Goal: Navigation & Orientation: Find specific page/section

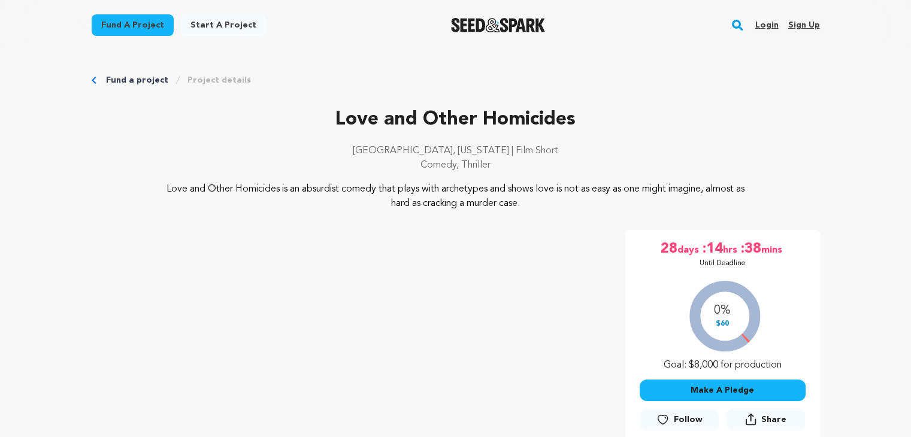
click at [772, 29] on link "Login" at bounding box center [766, 25] width 23 height 19
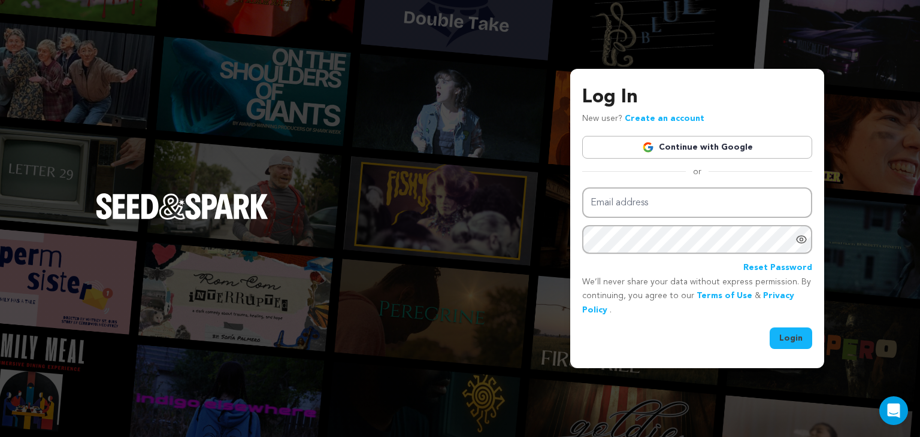
click at [731, 147] on link "Continue with Google" at bounding box center [697, 147] width 230 height 23
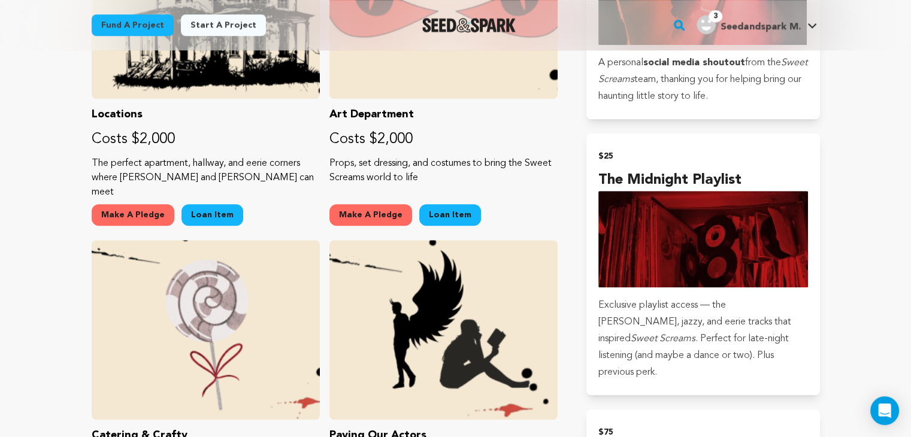
scroll to position [936, 0]
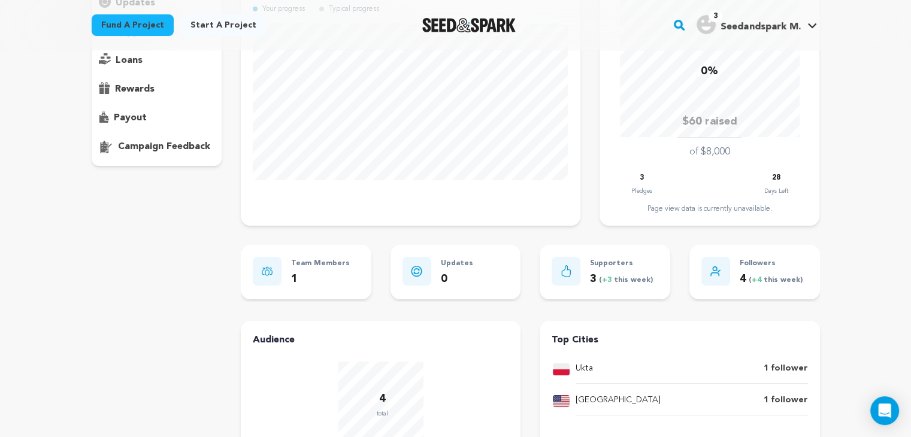
scroll to position [169, 0]
click at [633, 268] on p "Supporters" at bounding box center [621, 265] width 63 height 14
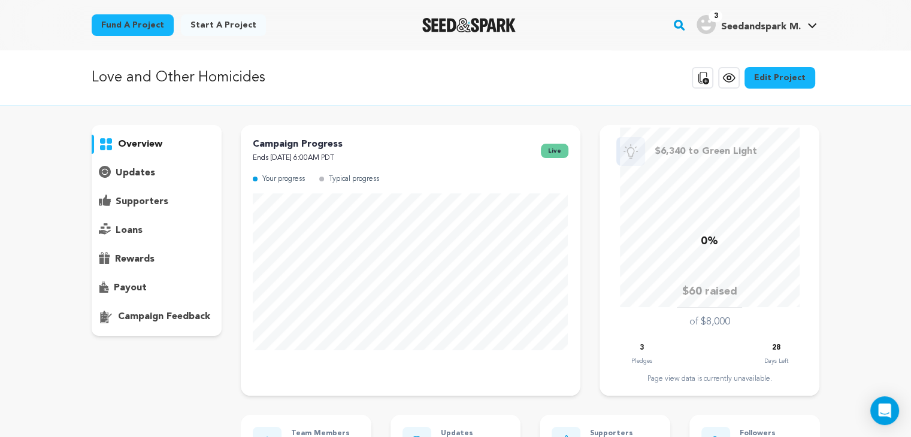
click at [135, 173] on p "updates" at bounding box center [136, 173] width 40 height 14
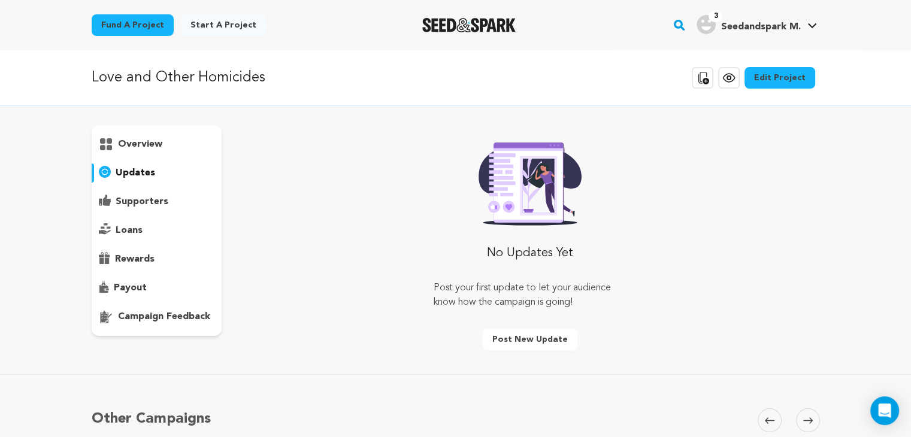
click at [144, 207] on p "supporters" at bounding box center [142, 202] width 53 height 14
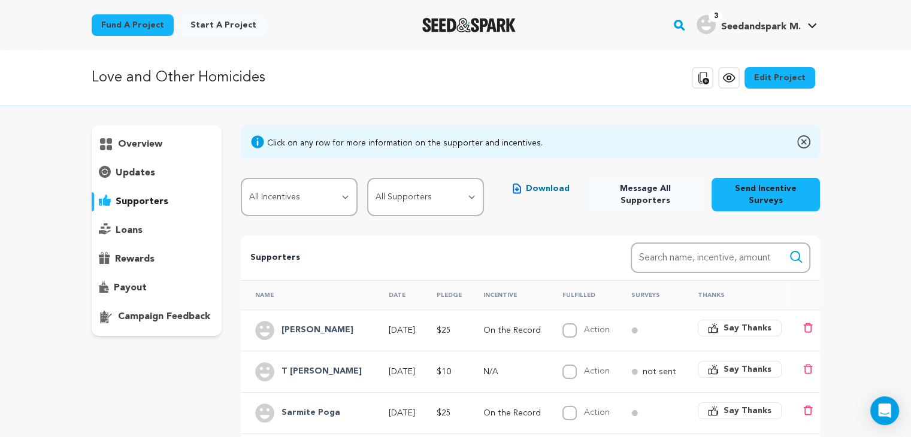
click at [146, 149] on p "overview" at bounding box center [140, 144] width 44 height 14
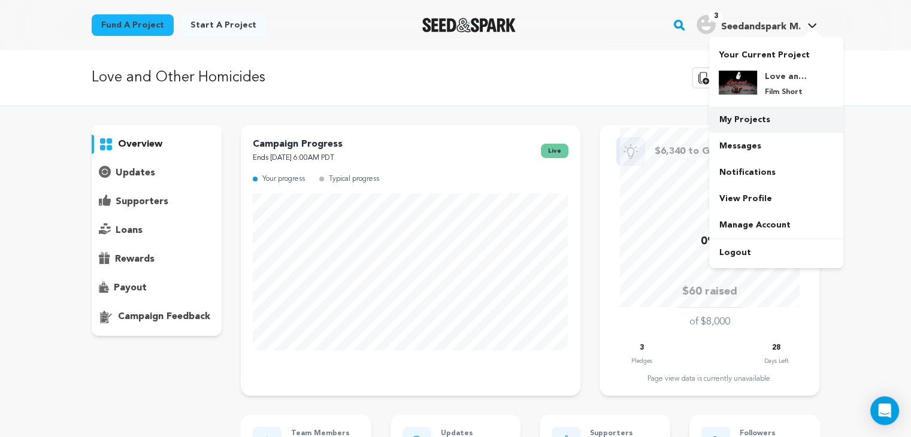
click at [775, 119] on link "My Projects" at bounding box center [776, 120] width 134 height 26
